Goal: Answer question/provide support: Share knowledge or assist other users

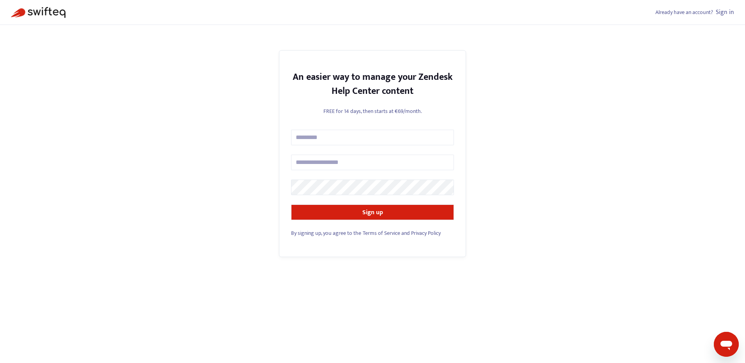
click at [720, 14] on link "Sign in" at bounding box center [724, 12] width 18 height 11
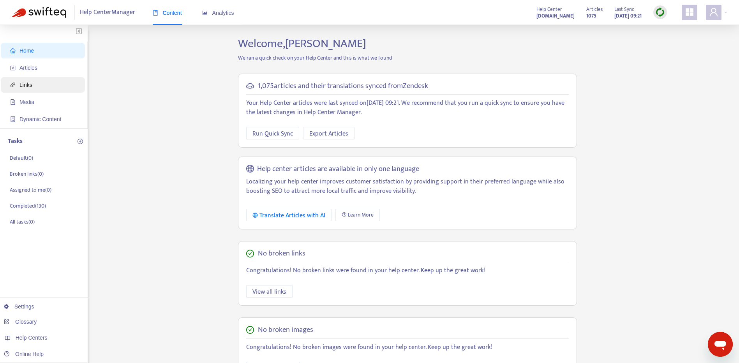
click at [49, 88] on span "Links" at bounding box center [44, 85] width 69 height 16
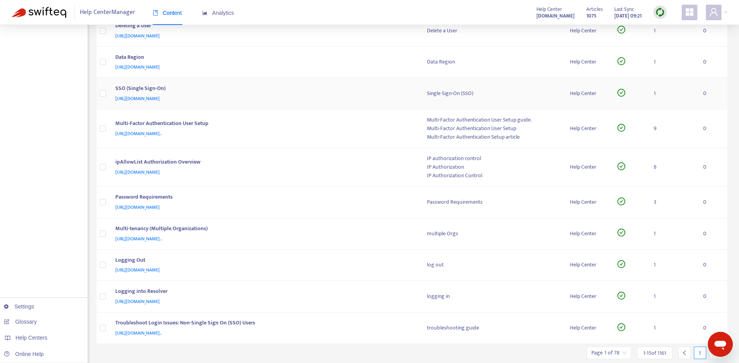
scroll to position [261, 0]
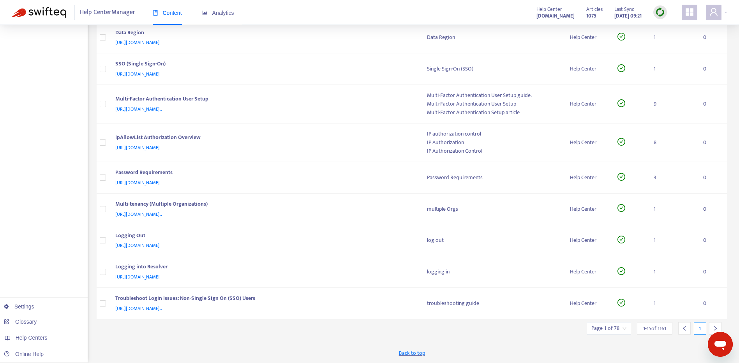
click at [713, 328] on icon "right" at bounding box center [714, 328] width 5 height 5
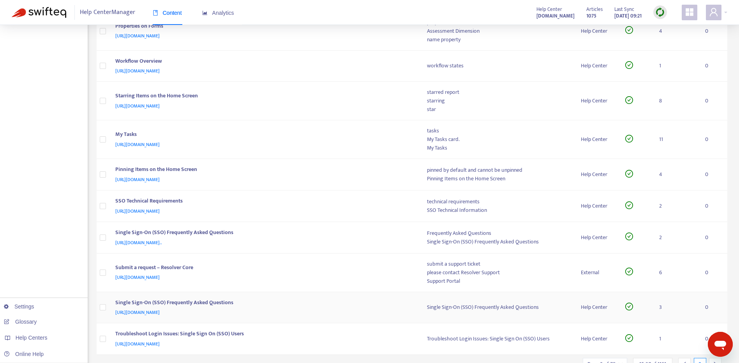
scroll to position [297, 0]
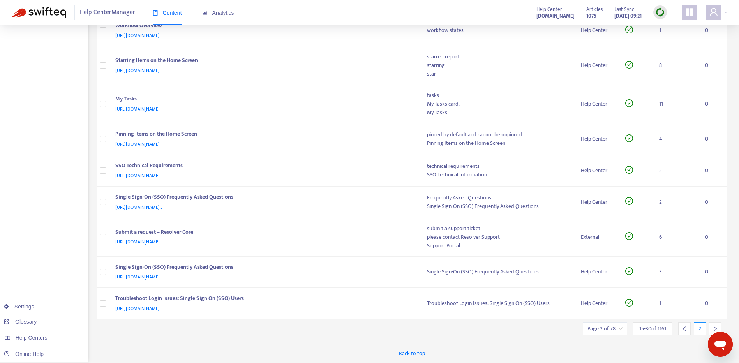
click at [715, 326] on icon "right" at bounding box center [714, 328] width 5 height 5
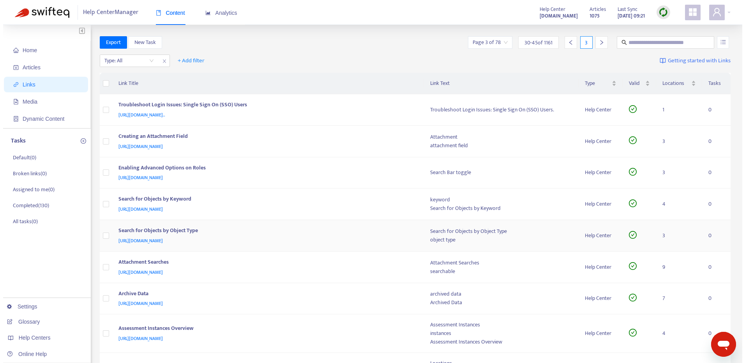
scroll to position [0, 0]
click at [359, 109] on div "Troubleshoot Login Issues: Single Sign On (SSO) Users" at bounding box center [263, 106] width 296 height 10
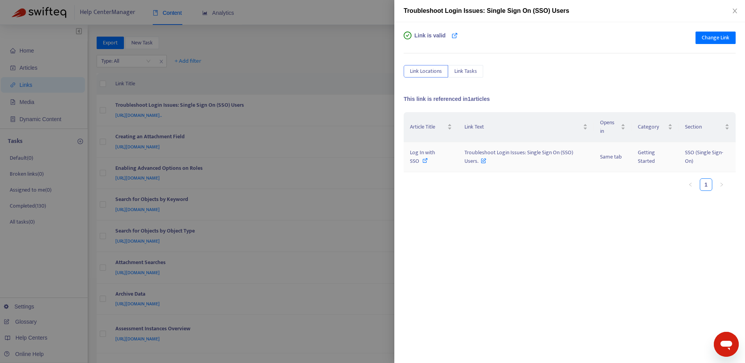
click at [429, 153] on span "Log In with SSO" at bounding box center [422, 157] width 25 height 18
click at [722, 39] on span "Change Link" at bounding box center [715, 37] width 28 height 9
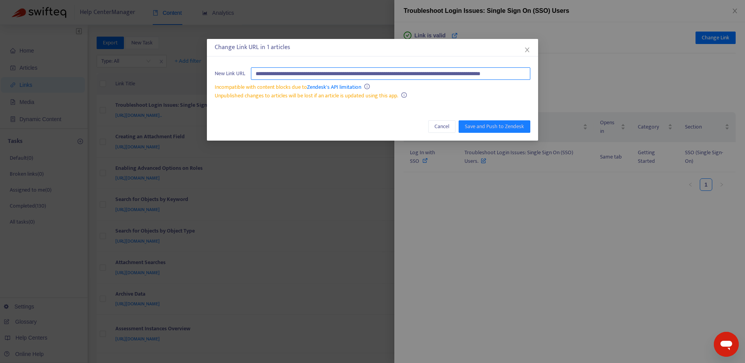
click at [515, 70] on input "**********" at bounding box center [390, 73] width 279 height 12
click at [483, 96] on div "Unpublished changes to articles will be lost if an article is updated using thi…" at bounding box center [372, 96] width 315 height 9
click at [446, 128] on span "Cancel" at bounding box center [441, 126] width 15 height 9
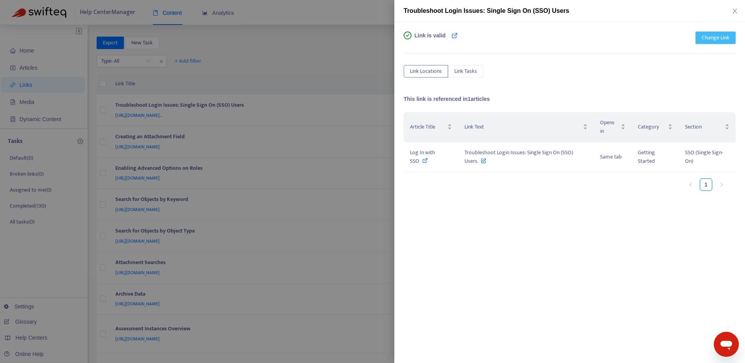
click at [698, 36] on button "Change Link" at bounding box center [715, 38] width 40 height 12
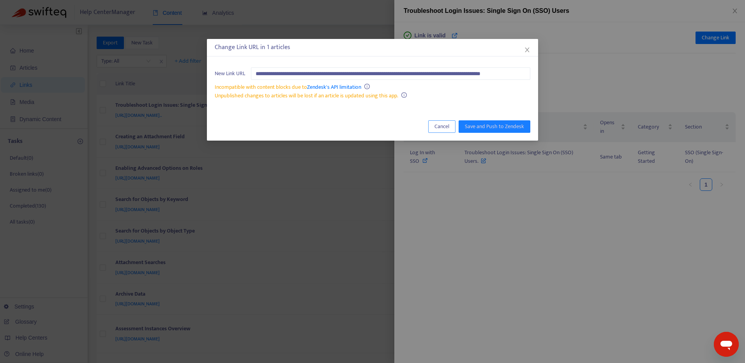
click at [433, 126] on button "Cancel" at bounding box center [441, 126] width 27 height 12
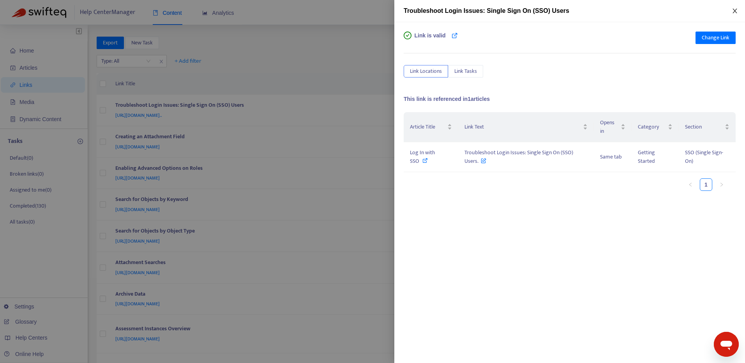
click at [731, 10] on button "Close" at bounding box center [734, 10] width 11 height 7
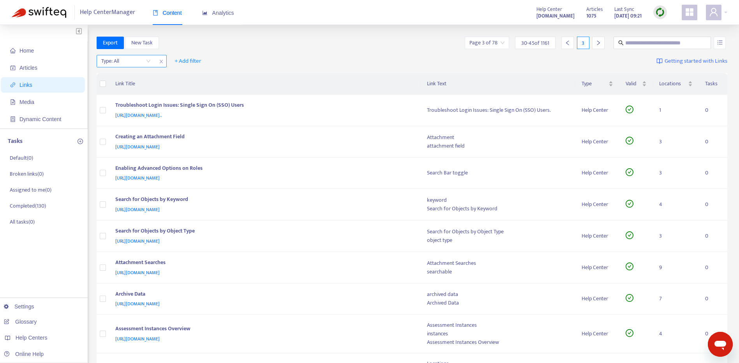
click at [144, 61] on input "search" at bounding box center [125, 61] width 49 height 12
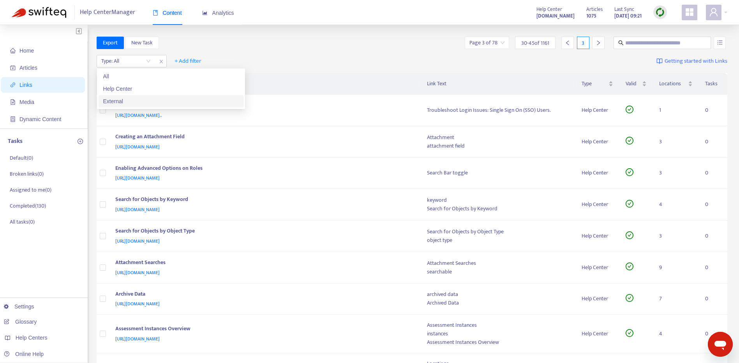
click at [139, 97] on div "External" at bounding box center [171, 101] width 136 height 9
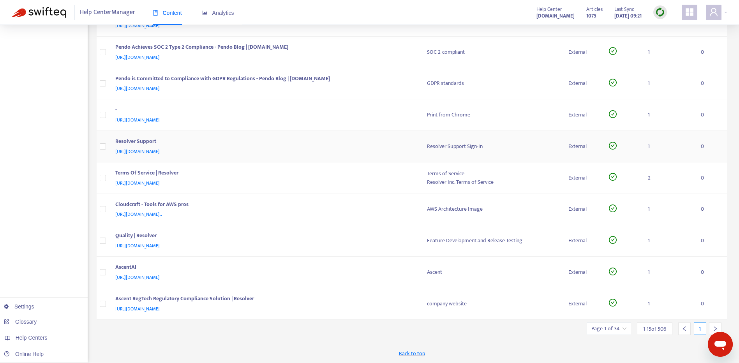
scroll to position [254, 0]
click at [714, 327] on icon "right" at bounding box center [714, 328] width 5 height 5
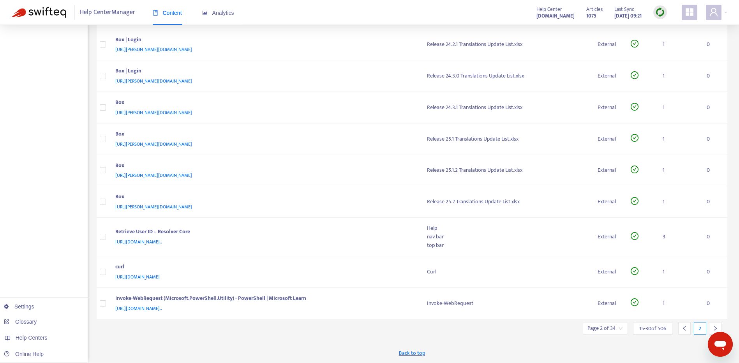
click at [714, 327] on icon "right" at bounding box center [714, 328] width 5 height 5
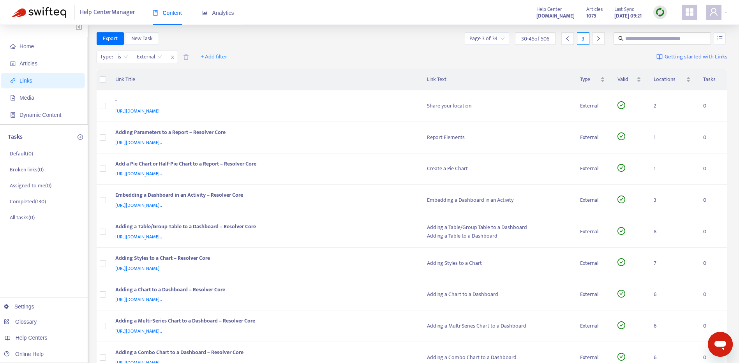
scroll to position [0, 0]
